Goal: Information Seeking & Learning: Learn about a topic

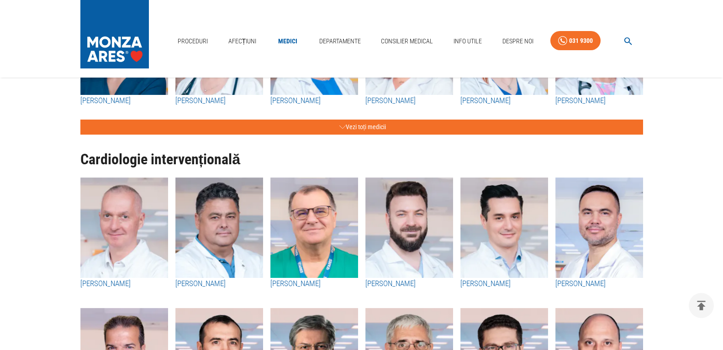
scroll to position [365, 0]
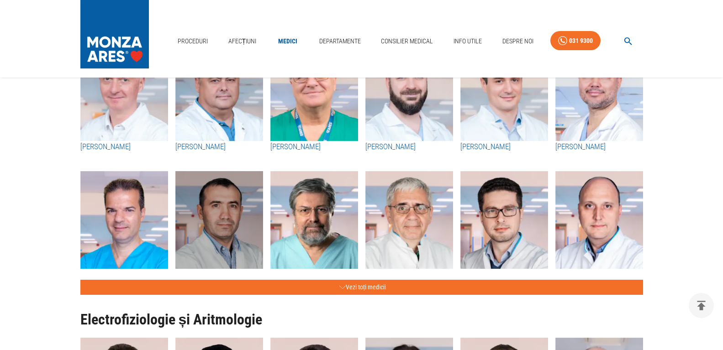
click at [221, 244] on img "button" at bounding box center [219, 221] width 88 height 100
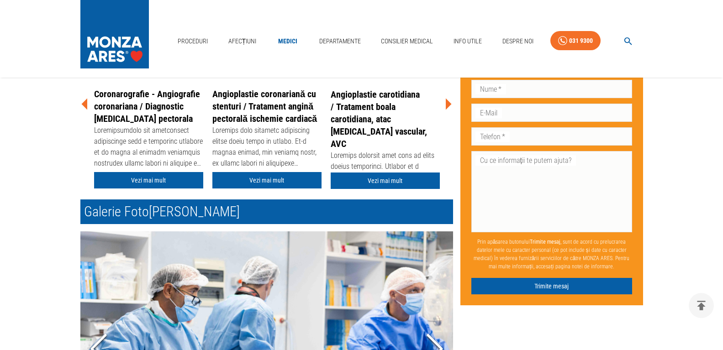
scroll to position [411, 0]
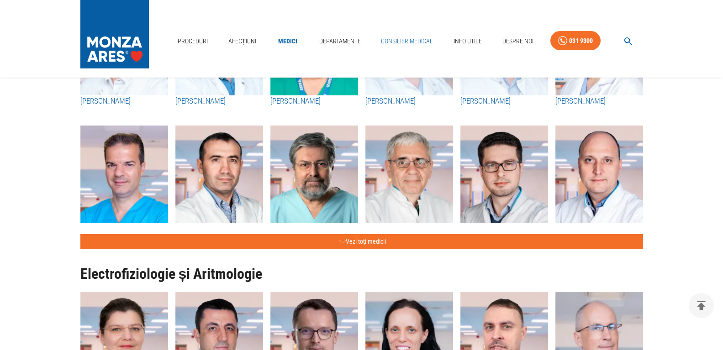
scroll to position [365, 0]
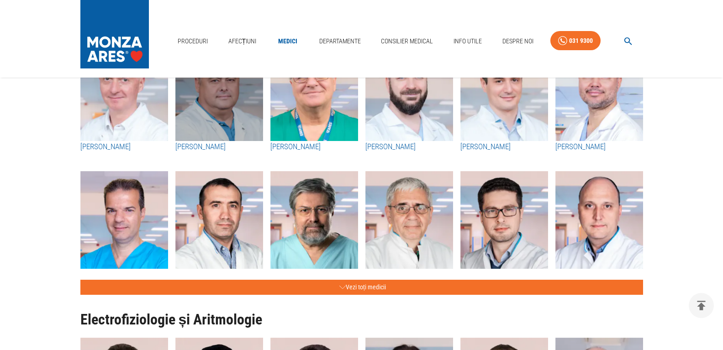
click at [217, 126] on img "button" at bounding box center [219, 91] width 88 height 100
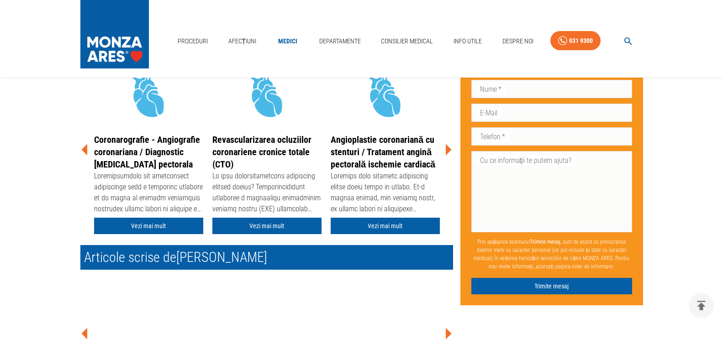
scroll to position [320, 0]
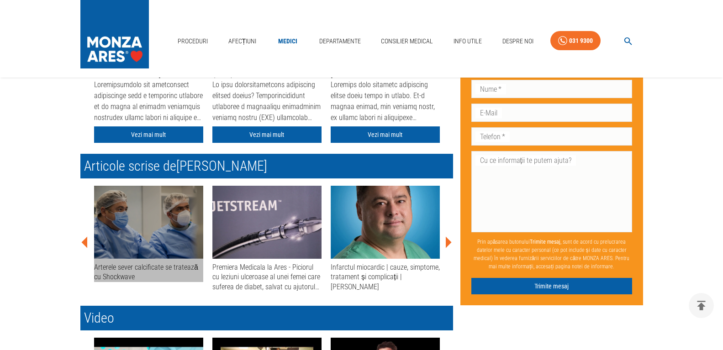
click at [135, 264] on div "Arterele sever calcificate se tratează cu Shockwave" at bounding box center [148, 273] width 109 height 20
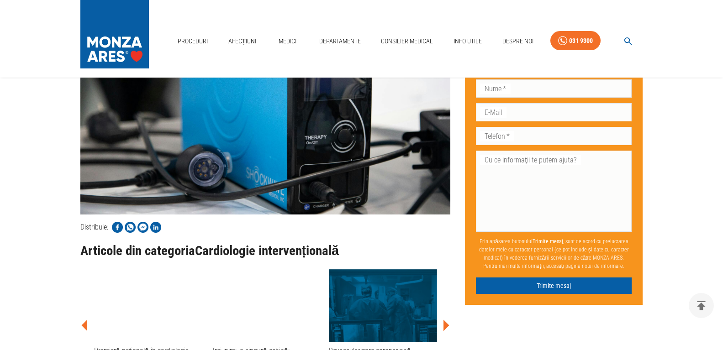
scroll to position [1005, 0]
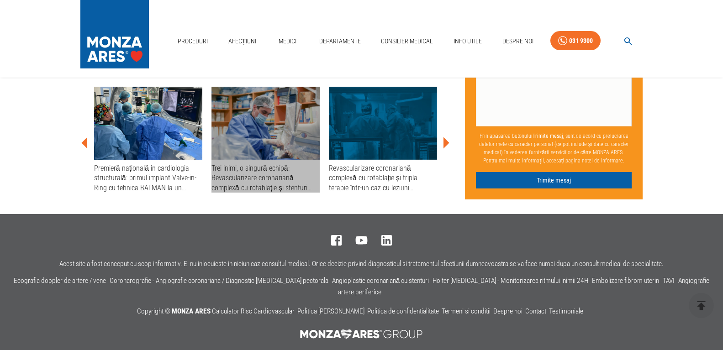
click at [237, 171] on div "Trei inimi, o singură echipă: Revascularizare coronariană complexă cu rotablați…" at bounding box center [265, 178] width 108 height 29
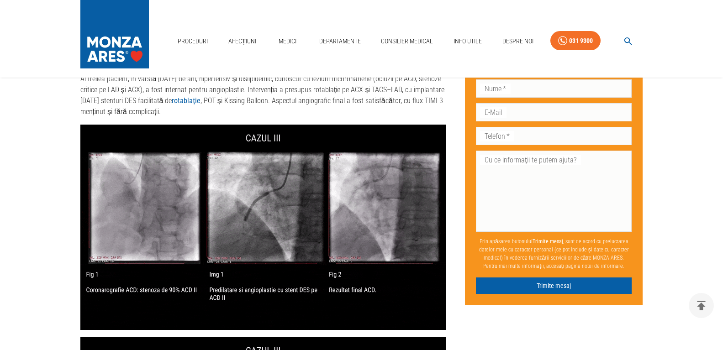
scroll to position [1562, 0]
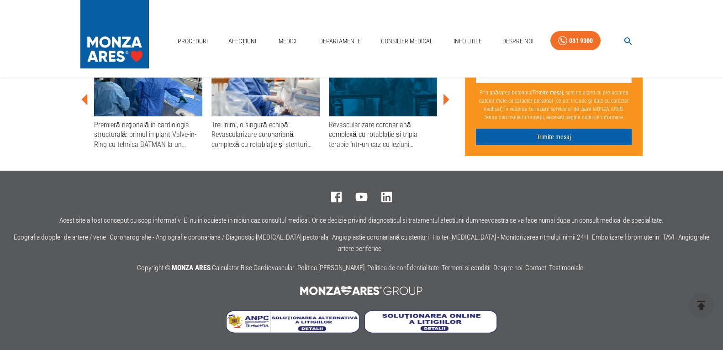
scroll to position [1005, 0]
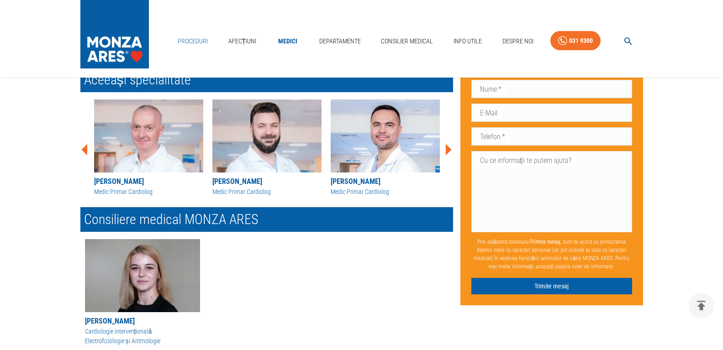
scroll to position [320, 0]
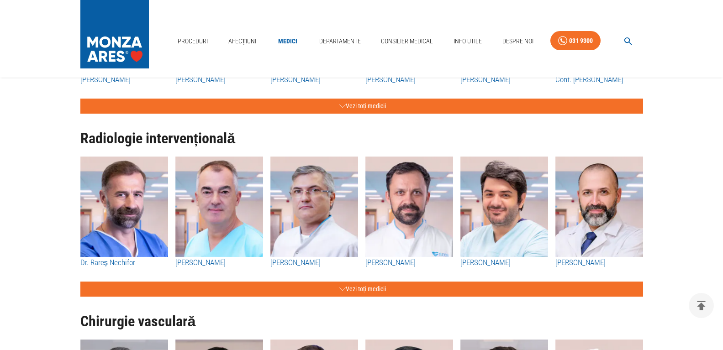
scroll to position [1324, 0]
